Goal: Task Accomplishment & Management: Manage account settings

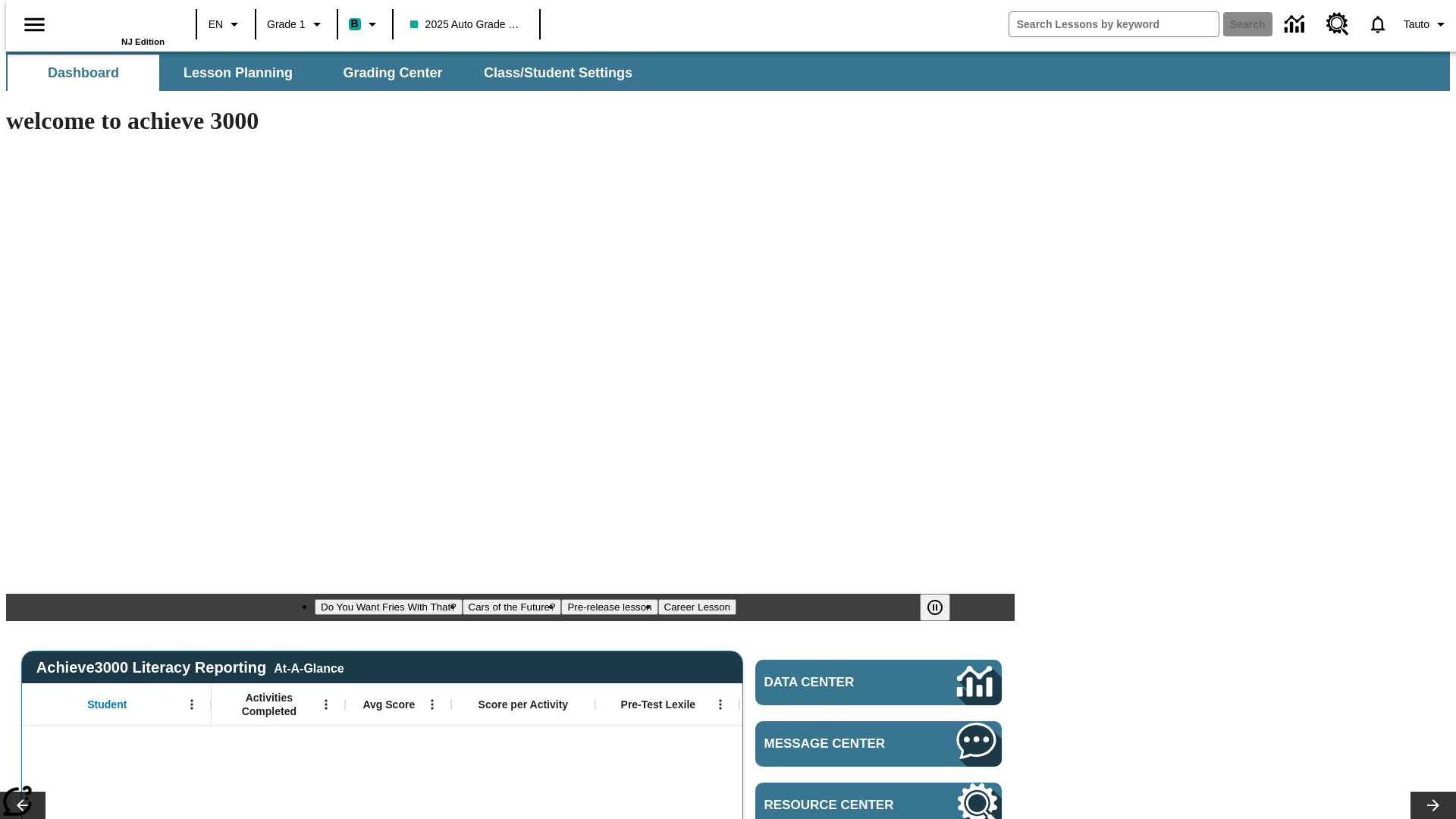
type input "-1"
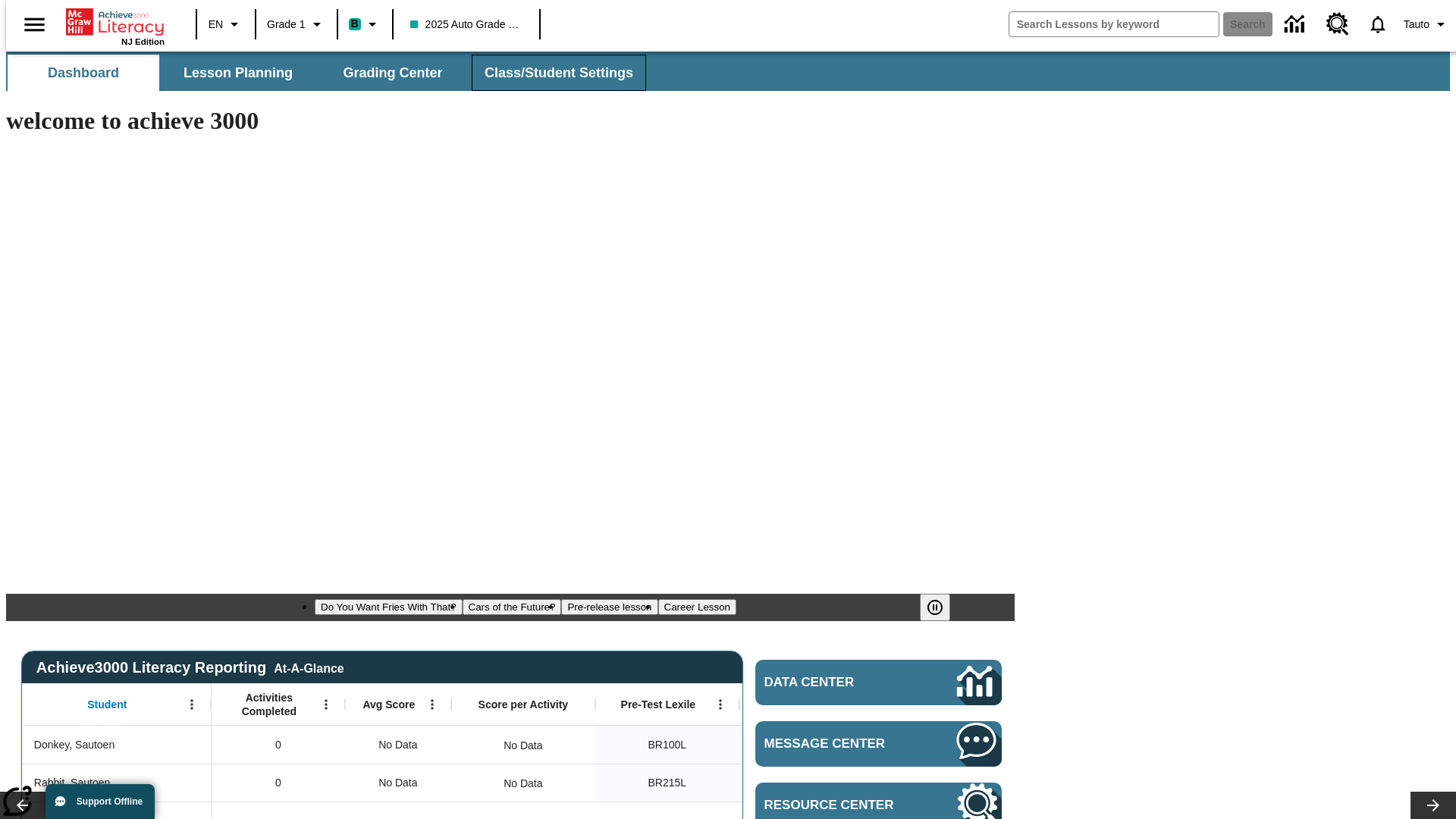
click at [551, 73] on span "Class/Student Settings" at bounding box center [558, 74] width 148 height 18
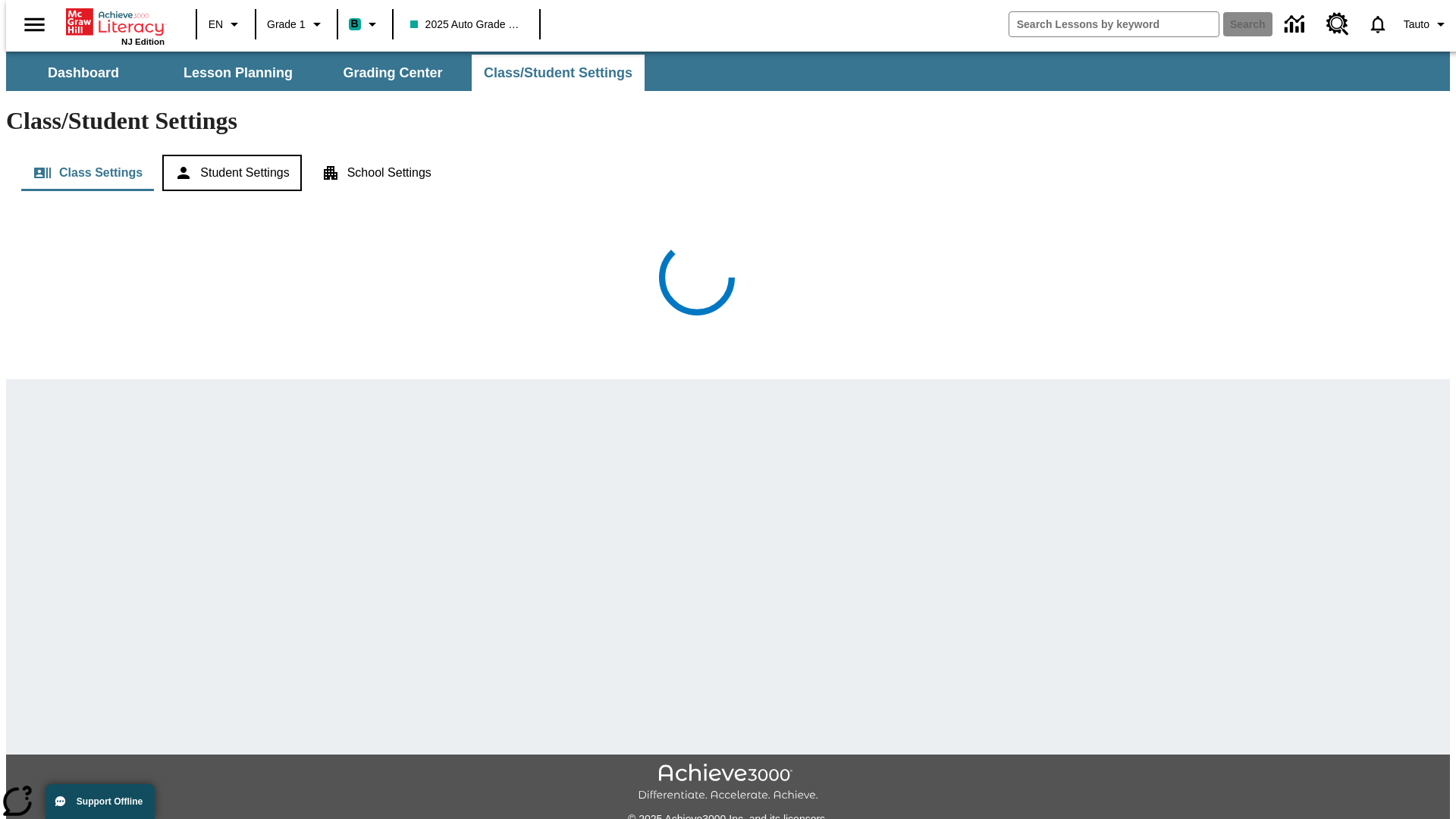
click at [227, 155] on button "Student Settings" at bounding box center [231, 173] width 138 height 36
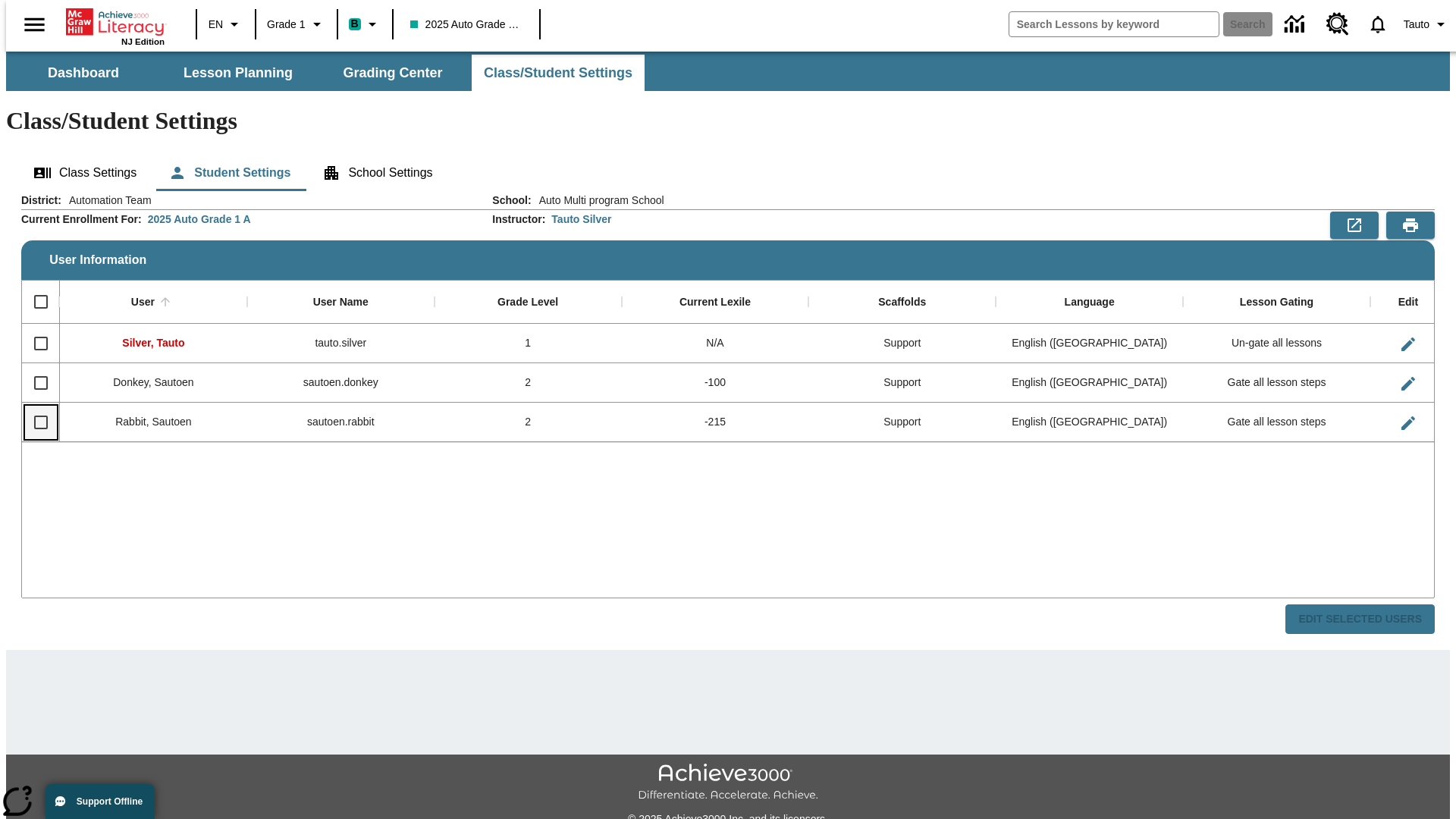
click at [34, 406] on input "Select row" at bounding box center [41, 422] width 31 height 31
checkbox input "true"
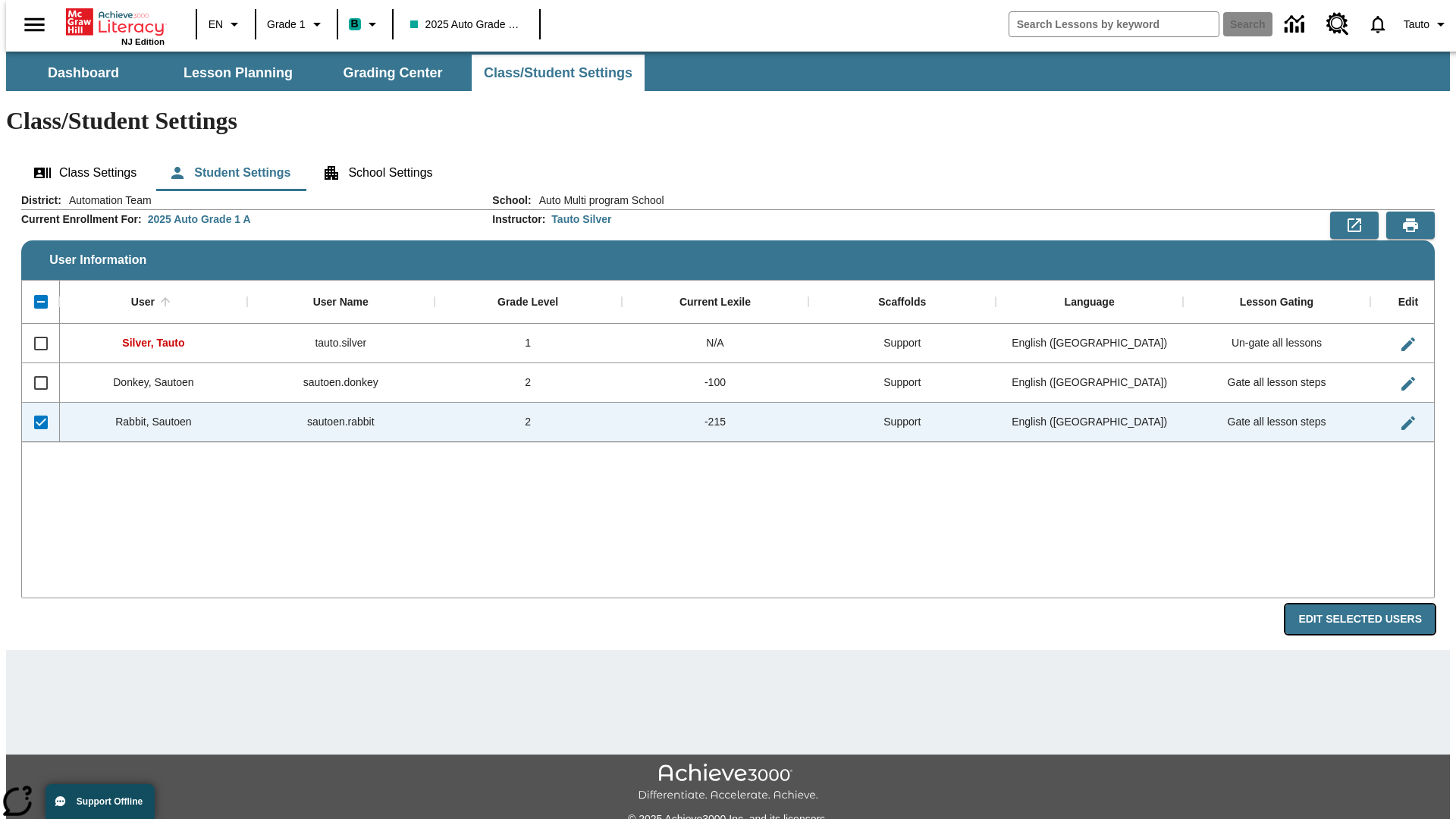
click at [1373, 604] on button "Edit Selected Users" at bounding box center [1360, 619] width 149 height 29
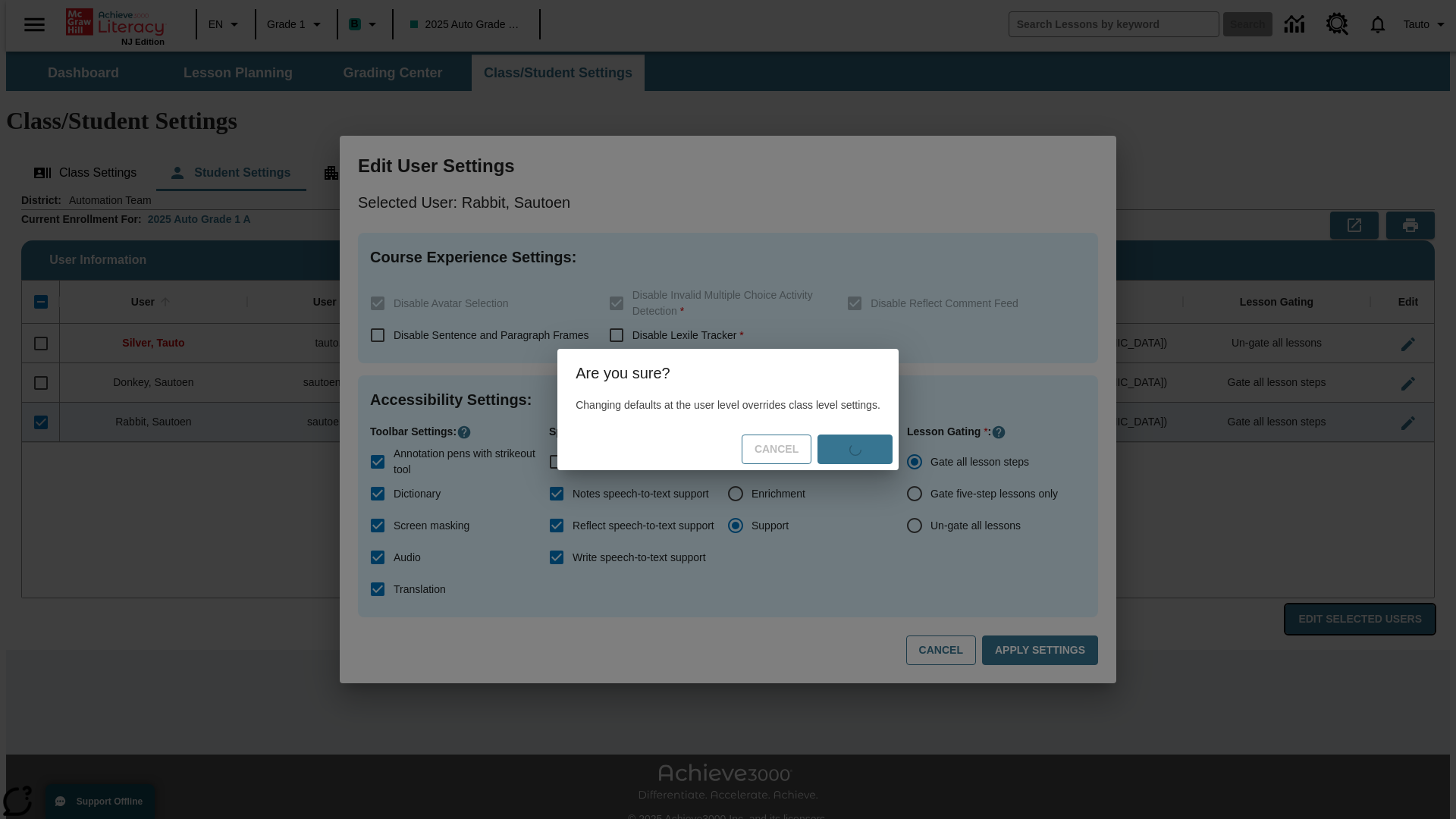
checkbox input "true"
checkbox input "false"
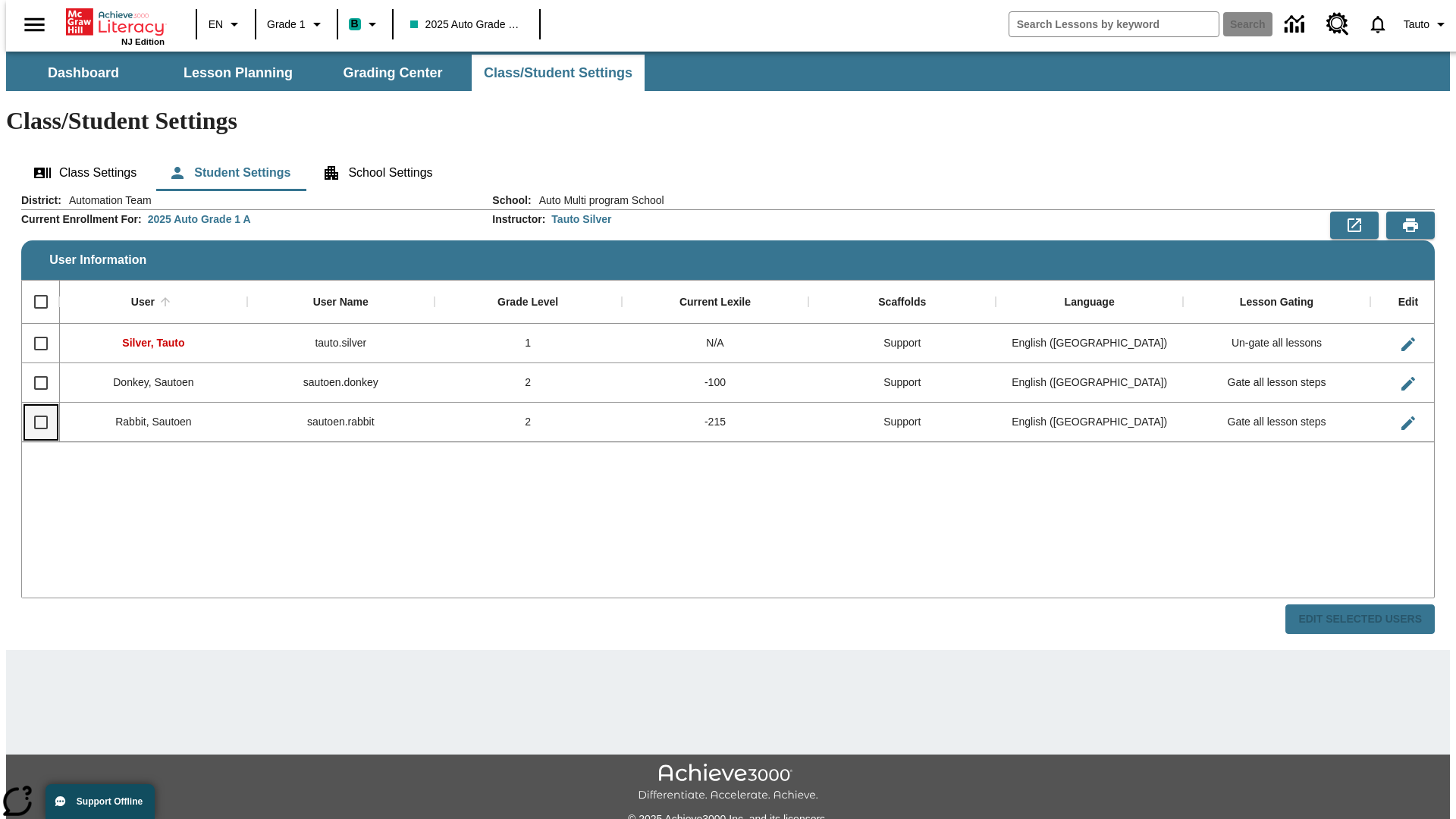
click at [34, 406] on input "Select row" at bounding box center [41, 422] width 31 height 31
checkbox input "true"
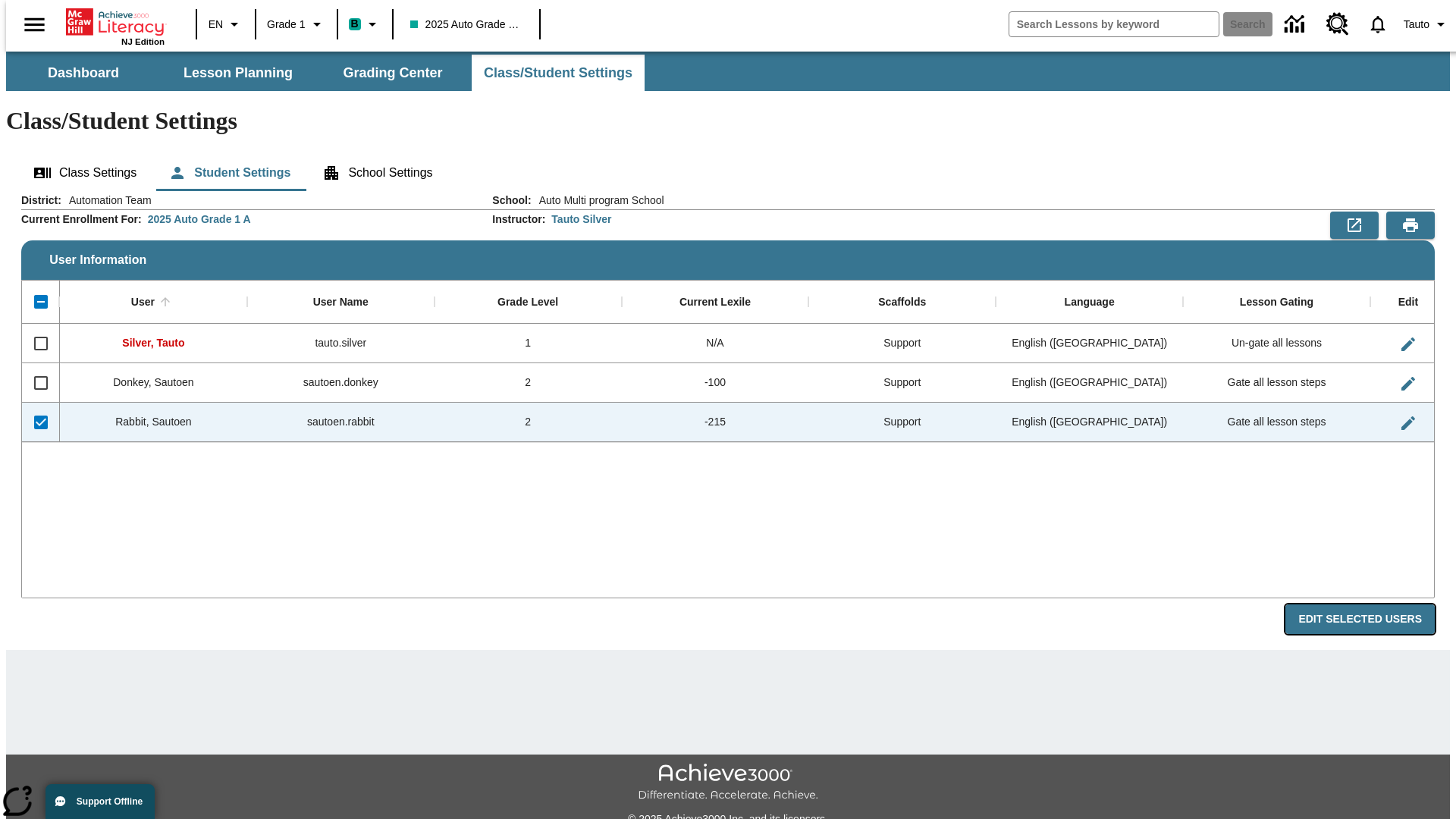
click at [1373, 604] on button "Edit Selected Users" at bounding box center [1360, 619] width 149 height 29
